Goal: Book appointment/travel/reservation

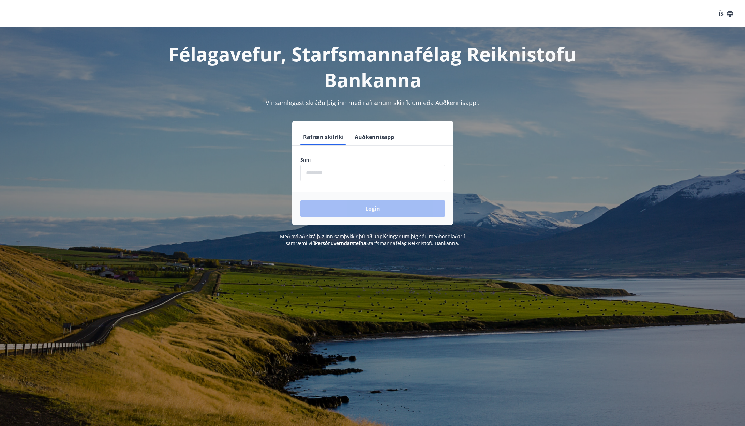
click at [361, 173] on input "phone" at bounding box center [372, 173] width 144 height 17
type input "********"
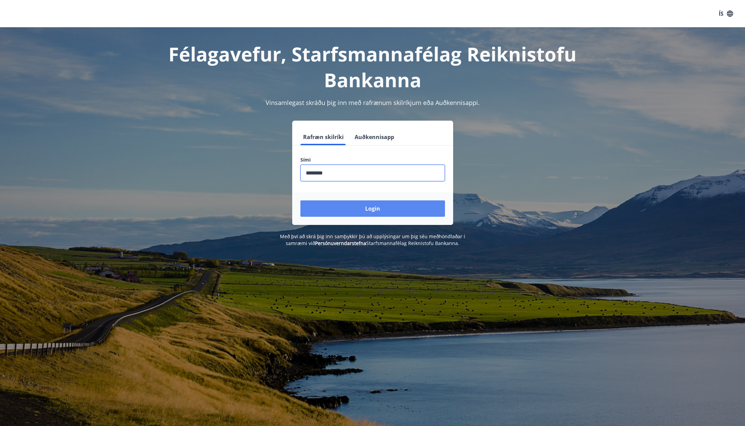
click at [347, 205] on button "Login" at bounding box center [372, 208] width 144 height 16
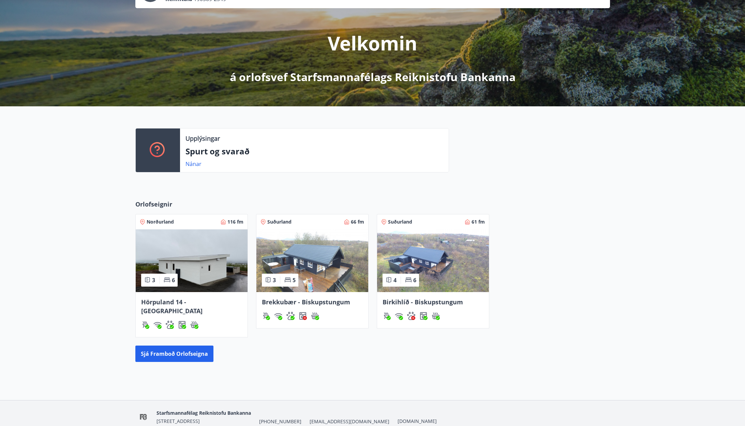
scroll to position [68, 0]
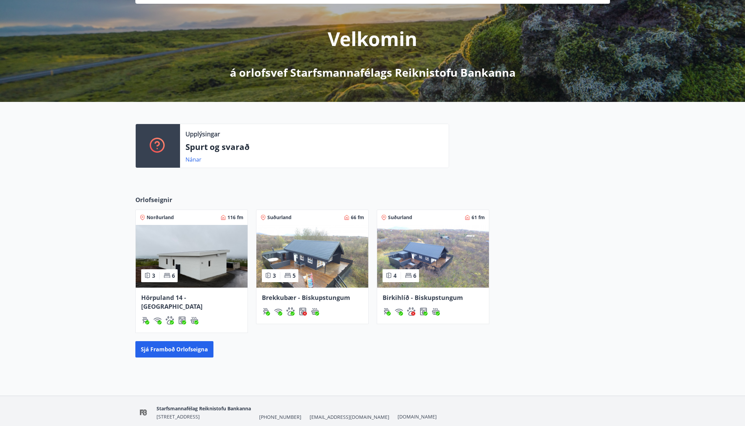
drag, startPoint x: 166, startPoint y: 297, endPoint x: 172, endPoint y: 298, distance: 5.6
click at [172, 298] on span "Hörpuland 14 - Akureyri" at bounding box center [171, 301] width 61 height 17
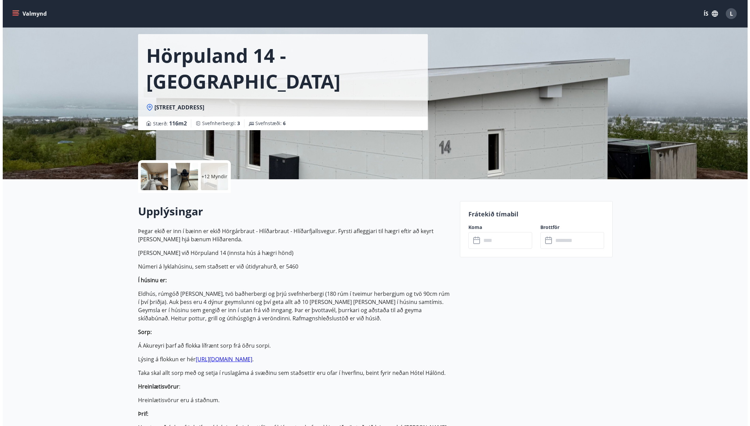
scroll to position [68, 0]
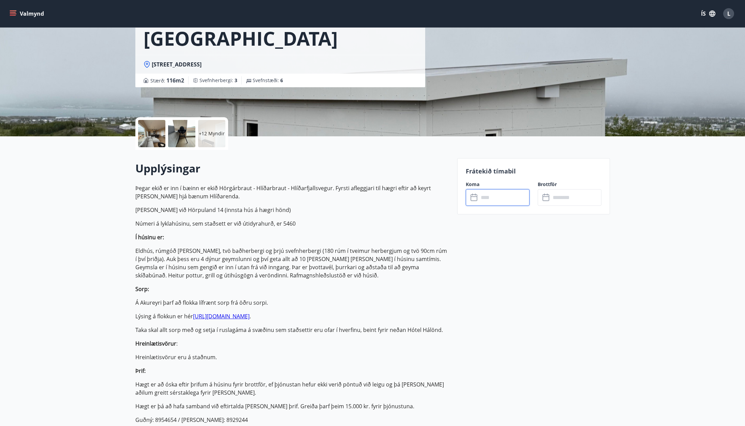
click at [478, 200] on input "text" at bounding box center [503, 197] width 51 height 17
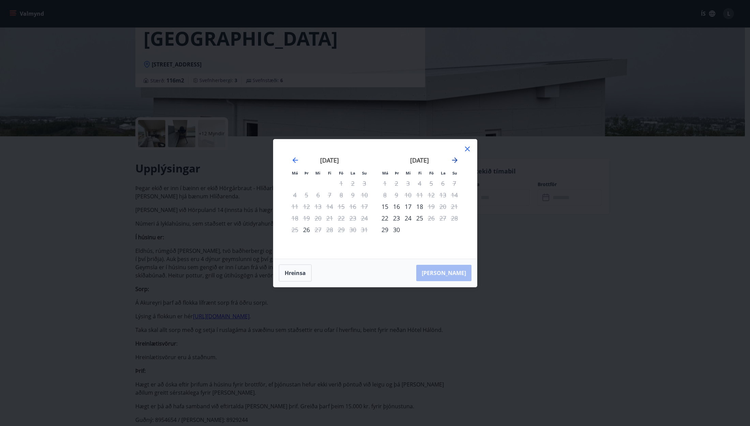
click at [456, 159] on icon "Move forward to switch to the next month." at bounding box center [454, 160] width 8 height 8
click at [456, 159] on icon "Move forward to switch to the next month." at bounding box center [454, 159] width 5 height 5
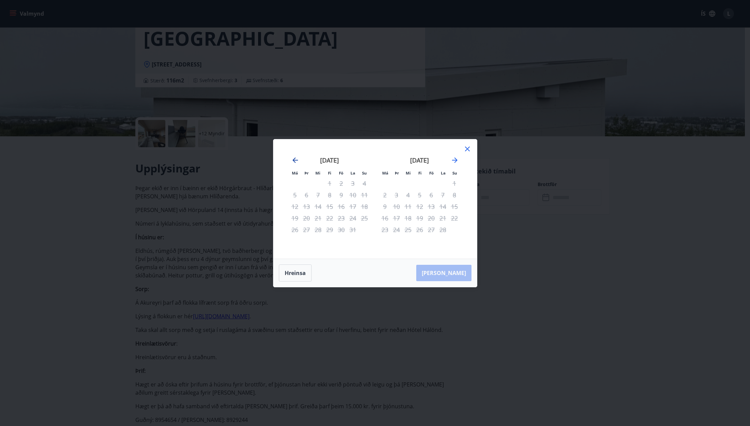
click at [293, 159] on icon "Move backward to switch to the previous month." at bounding box center [294, 159] width 5 height 5
